Goal: Transaction & Acquisition: Book appointment/travel/reservation

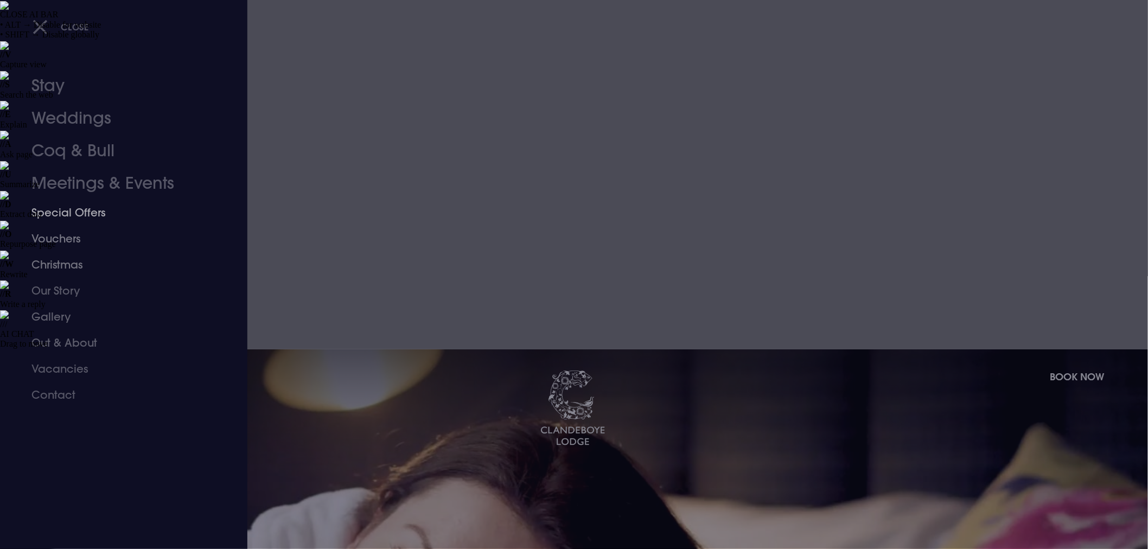
click at [72, 212] on link "Special Offers" at bounding box center [116, 213] width 171 height 26
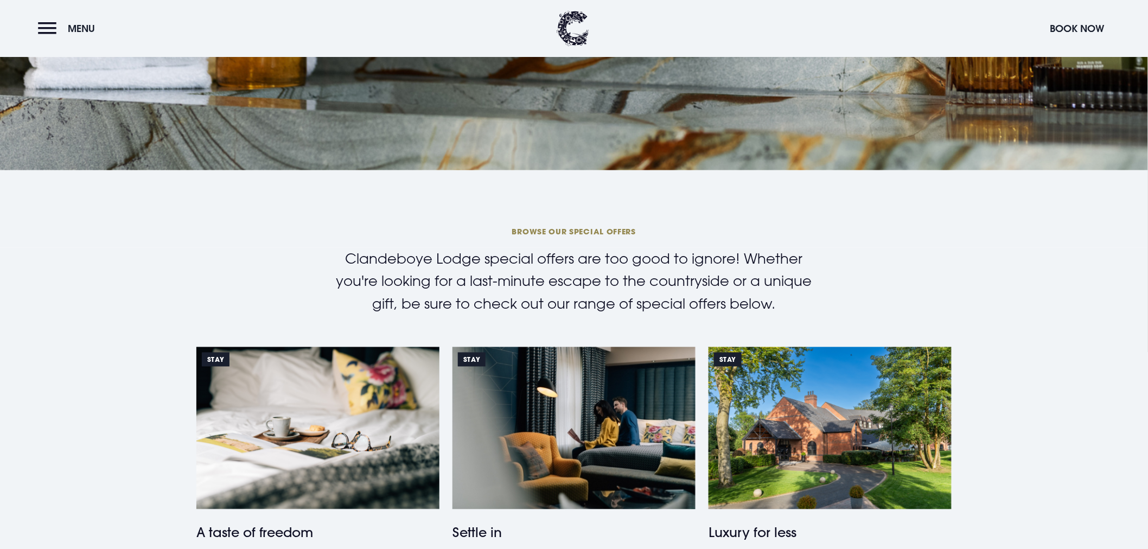
scroll to position [482, 0]
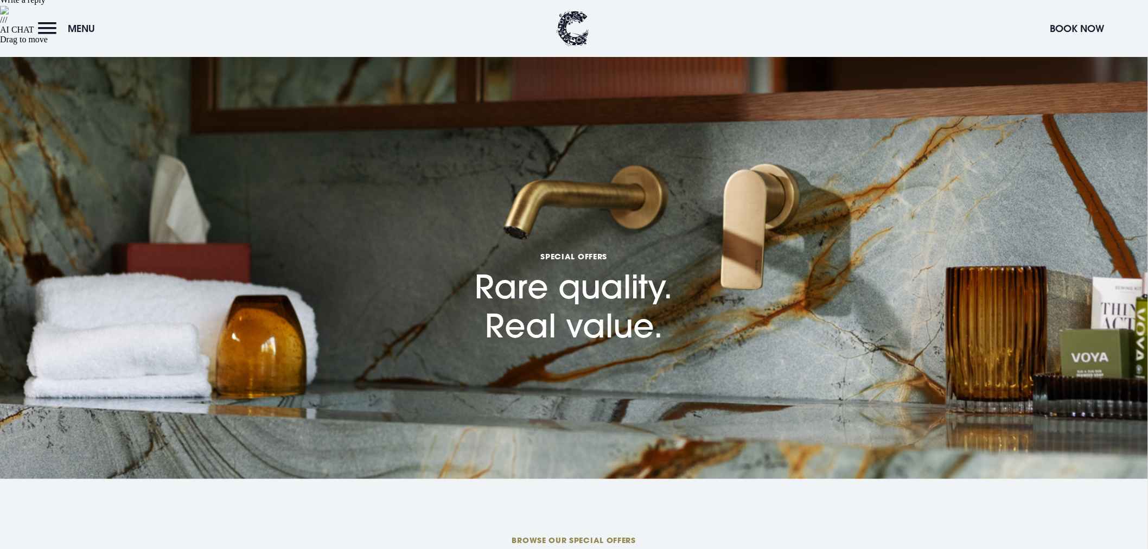
scroll to position [301, 0]
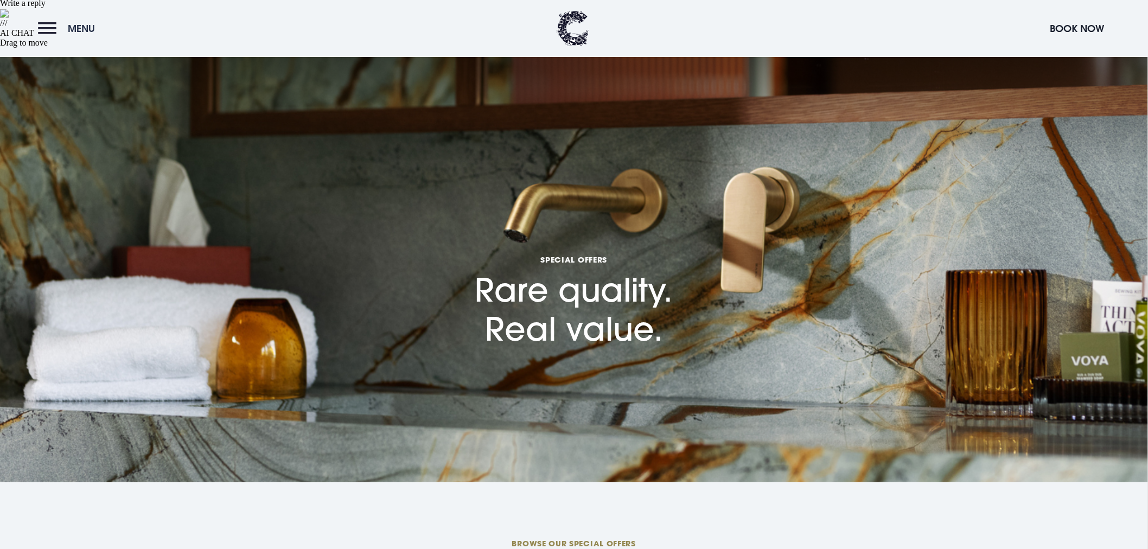
click at [47, 33] on button "Menu" at bounding box center [69, 28] width 62 height 23
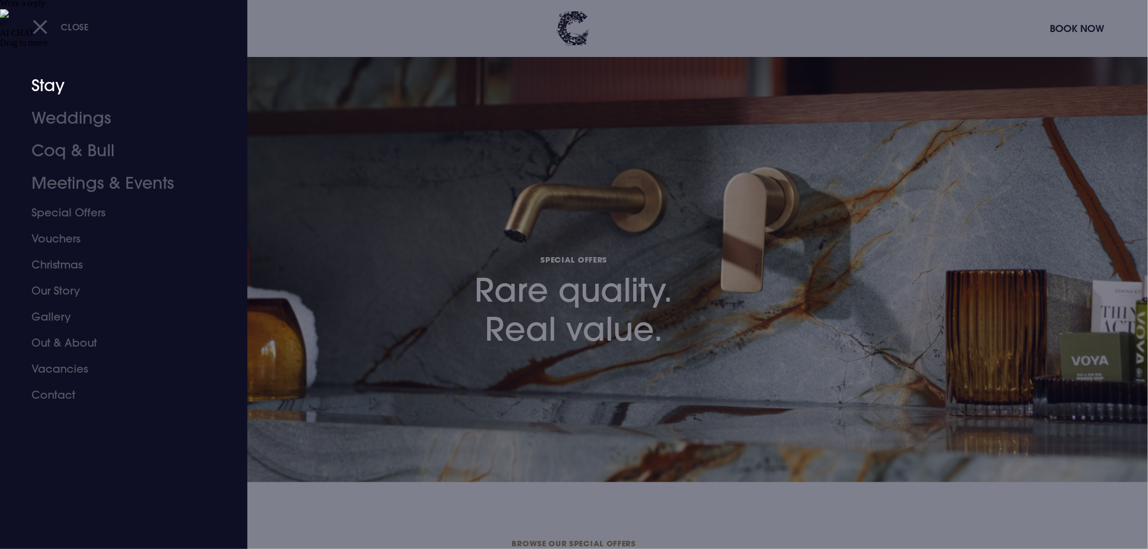
click at [50, 90] on link "Stay" at bounding box center [116, 85] width 171 height 33
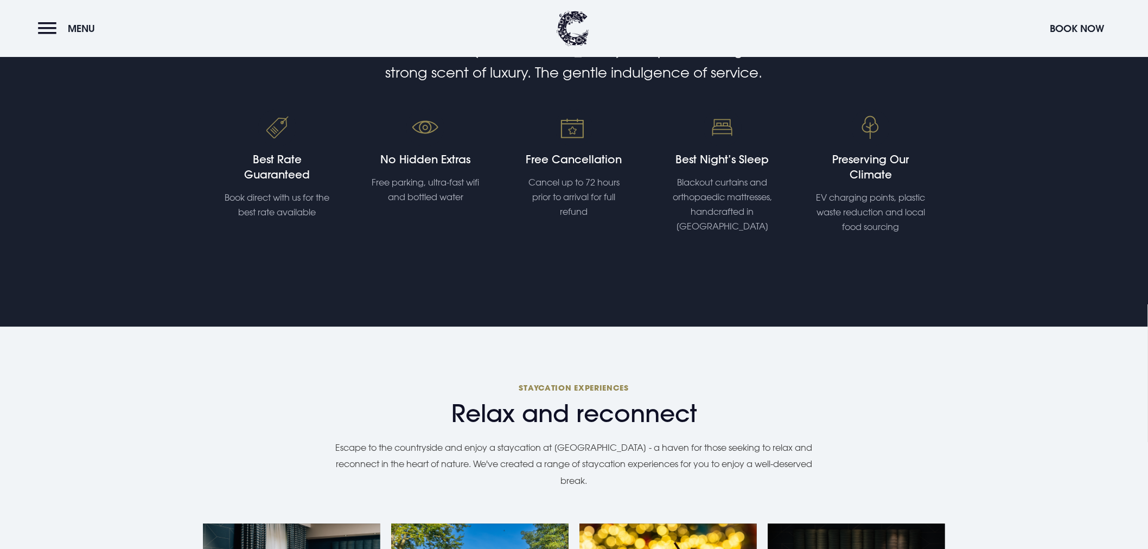
scroll to position [784, 0]
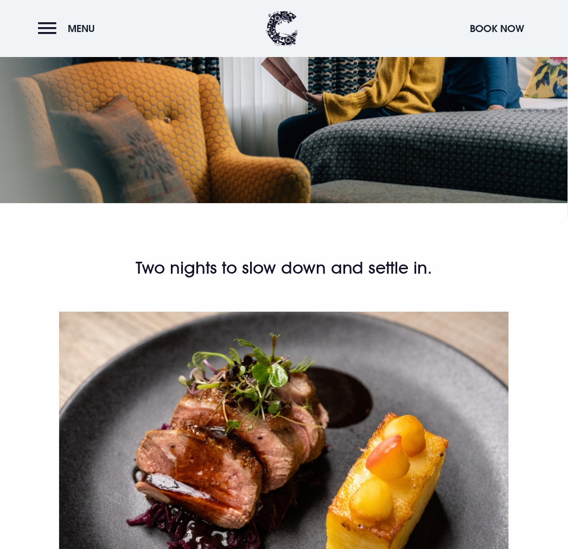
scroll to position [494, 0]
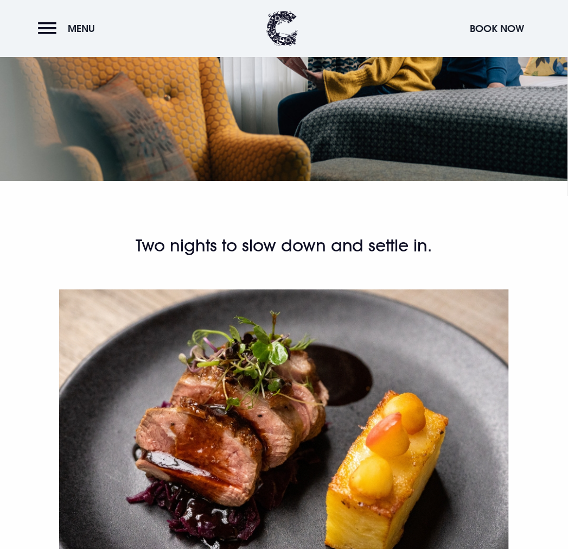
drag, startPoint x: 60, startPoint y: 279, endPoint x: 354, endPoint y: 376, distance: 309.6
click at [354, 376] on div "Two nights to slow down and settle in. Savour slow mornings and easy afternoons…" at bounding box center [283, 522] width 449 height 574
copy div "Savour slow mornings and easy afternoons, there’s no rush here. Explore the loc…"
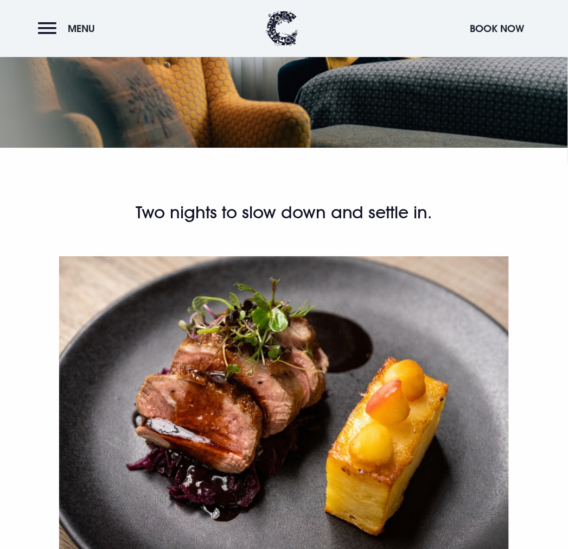
scroll to position [555, 0]
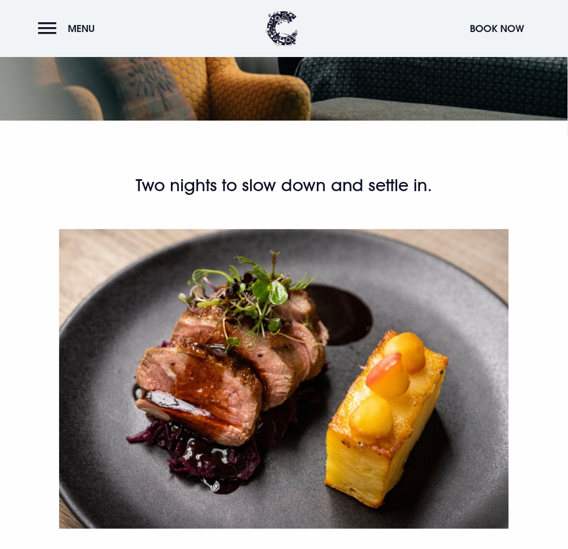
click at [403, 341] on div "Two nights to slow down and settle in. Savour slow mornings and easy afternoons…" at bounding box center [283, 462] width 449 height 574
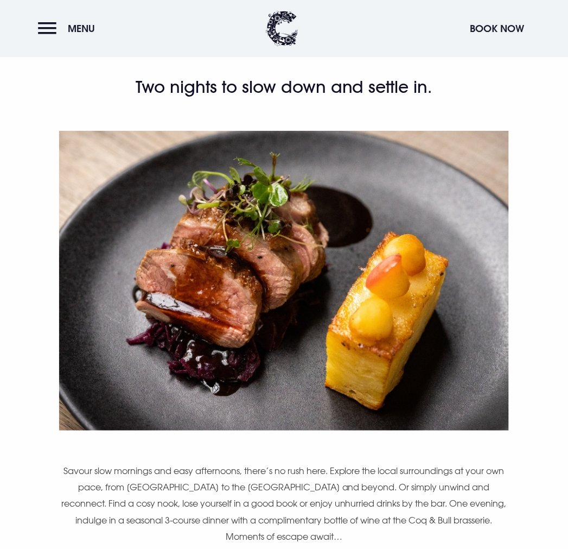
scroll to position [577, 0]
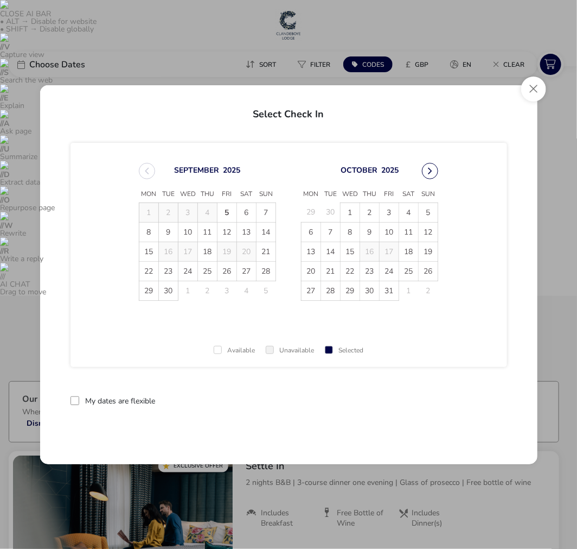
click at [432, 169] on button "Next Month" at bounding box center [430, 171] width 16 height 16
click at [538, 91] on button "Close" at bounding box center [533, 89] width 25 height 25
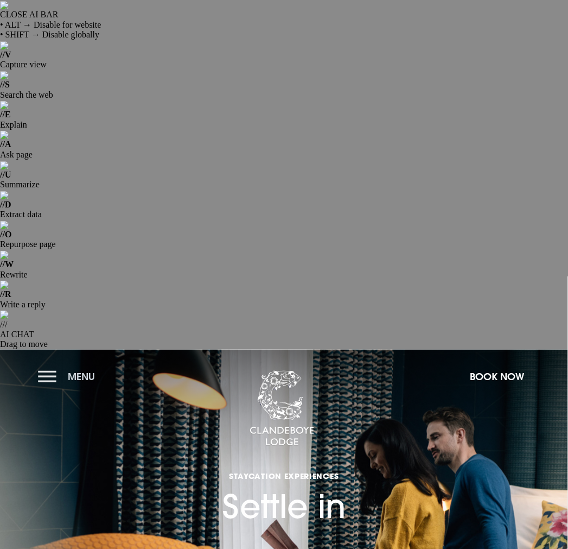
click at [44, 365] on button "Menu" at bounding box center [69, 376] width 62 height 23
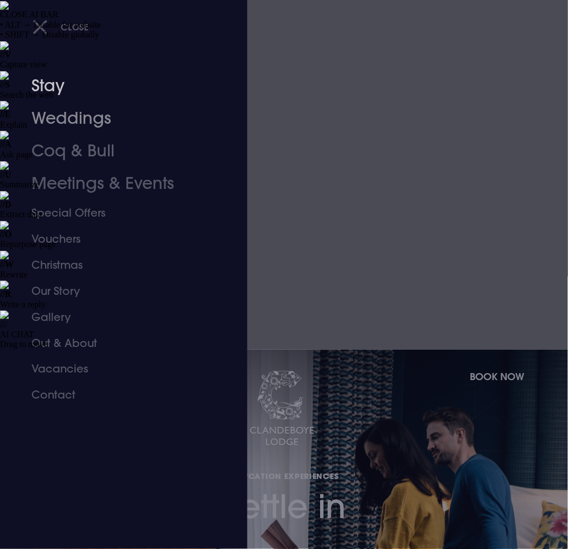
click at [35, 85] on link "Stay" at bounding box center [116, 85] width 170 height 33
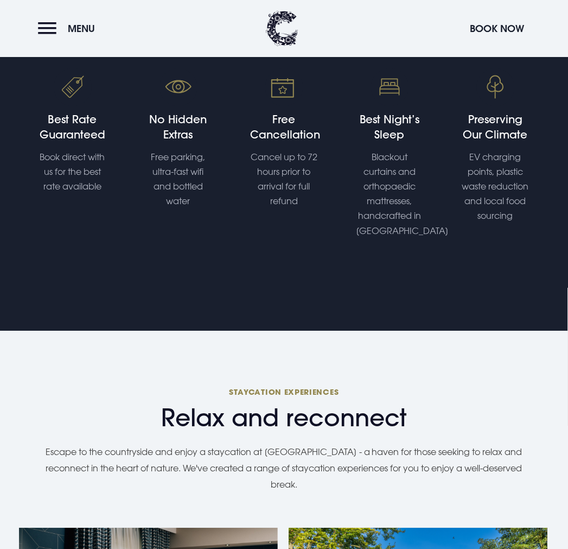
scroll to position [964, 0]
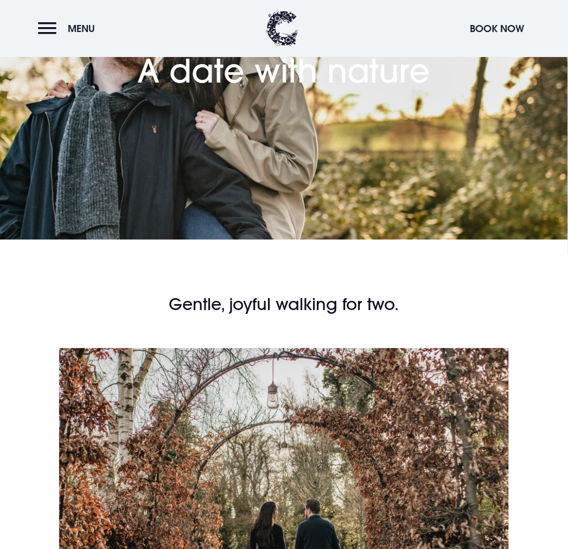
scroll to position [422, 0]
